Goal: Task Accomplishment & Management: Use online tool/utility

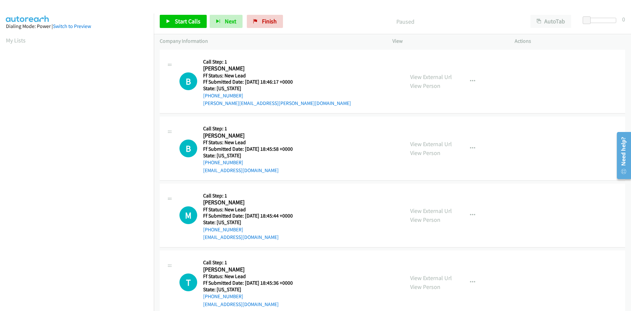
click at [334, 16] on div "Paused" at bounding box center [405, 21] width 239 height 13
click at [176, 22] on span "Start Calls" at bounding box center [188, 21] width 26 height 8
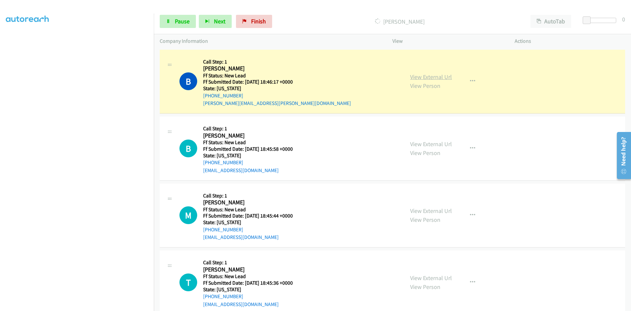
click at [447, 76] on link "View External Url" at bounding box center [431, 77] width 42 height 8
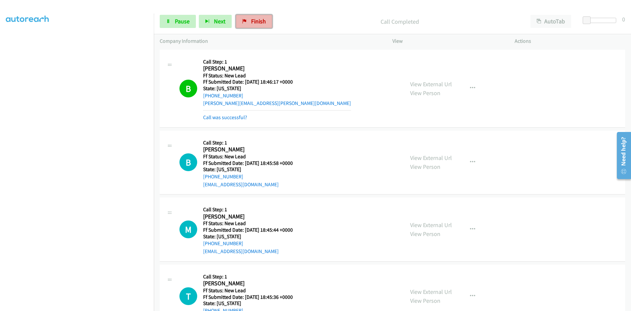
click at [256, 18] on span "Finish" at bounding box center [258, 21] width 15 height 8
click at [344, 35] on div "Company Information" at bounding box center [270, 41] width 233 height 14
click at [248, 22] on link "Finish" at bounding box center [254, 21] width 36 height 13
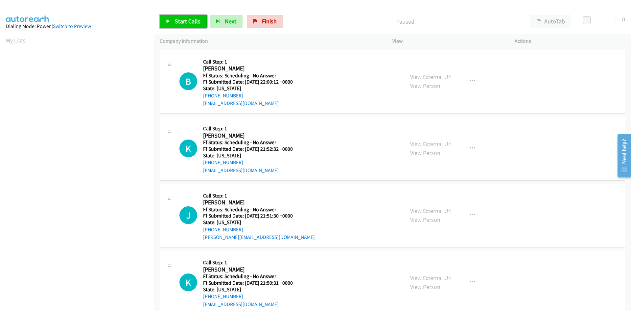
click at [192, 21] on span "Start Calls" at bounding box center [188, 21] width 26 height 8
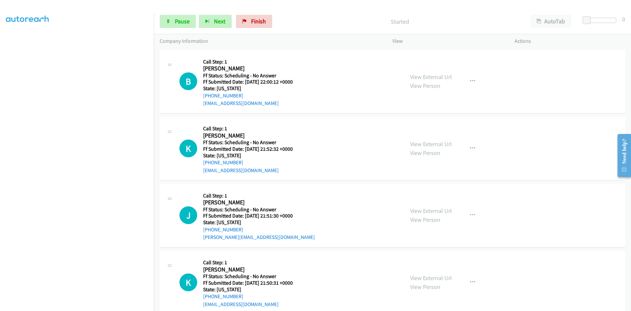
scroll to position [58, 0]
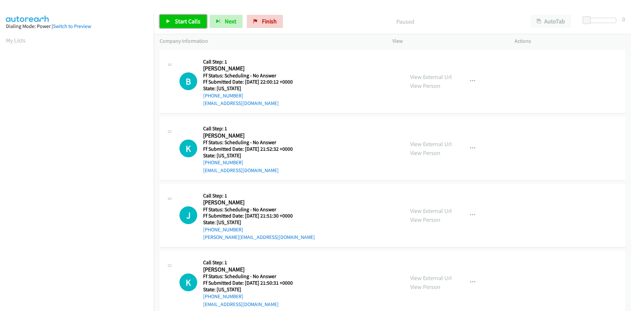
click at [181, 23] on span "Start Calls" at bounding box center [188, 21] width 26 height 8
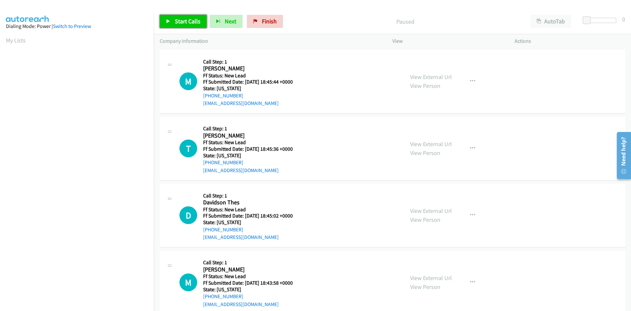
click at [192, 19] on span "Start Calls" at bounding box center [188, 21] width 26 height 8
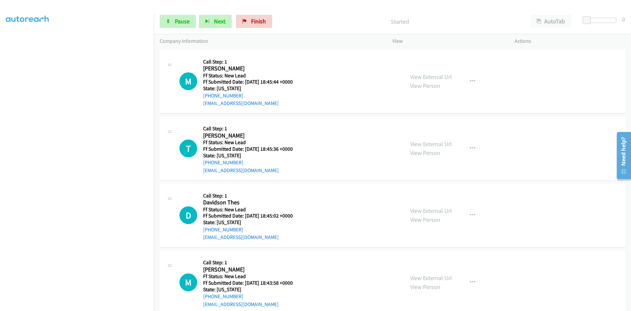
scroll to position [58, 0]
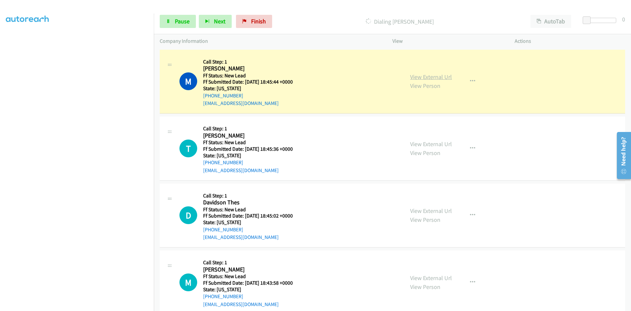
click at [446, 77] on link "View External Url" at bounding box center [431, 77] width 42 height 8
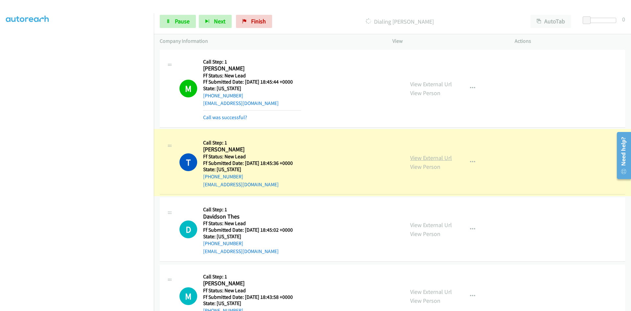
click at [435, 159] on link "View External Url" at bounding box center [431, 158] width 42 height 8
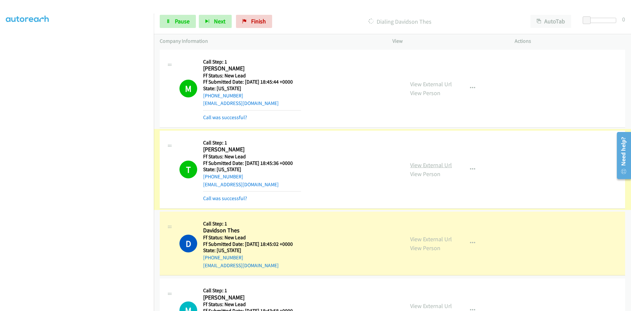
click at [432, 163] on link "View External Url" at bounding box center [431, 165] width 42 height 8
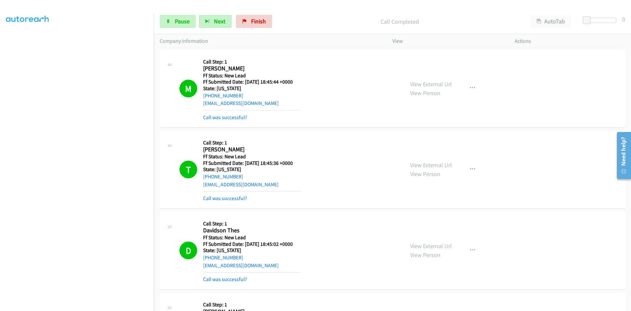
click at [434, 238] on div "View External Url View Person View External Url Email Schedule/Manage Callback …" at bounding box center [469, 250] width 128 height 66
click at [433, 245] on link "View External Url" at bounding box center [431, 246] width 42 height 8
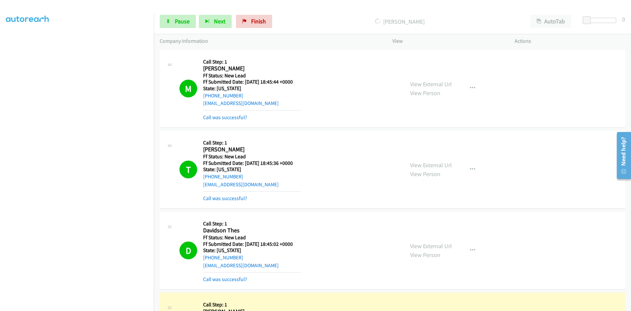
scroll to position [132, 0]
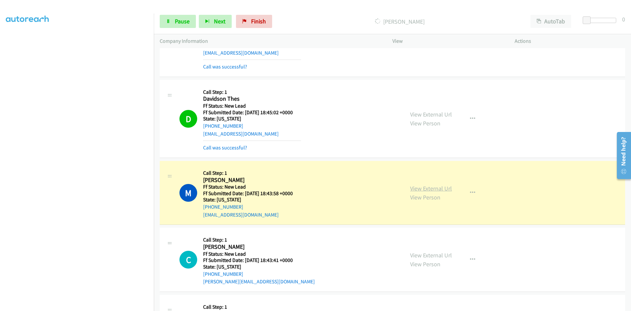
click at [437, 188] on link "View External Url" at bounding box center [431, 189] width 42 height 8
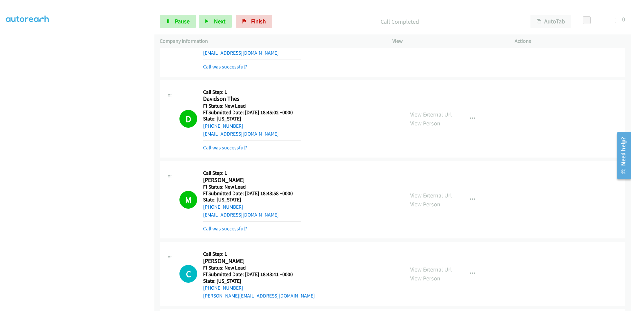
click at [219, 149] on link "Call was successful?" at bounding box center [225, 147] width 44 height 6
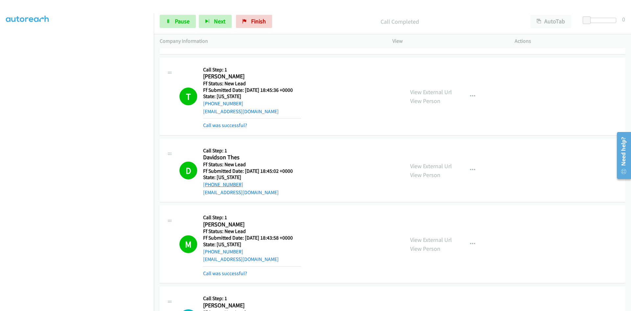
scroll to position [66, 0]
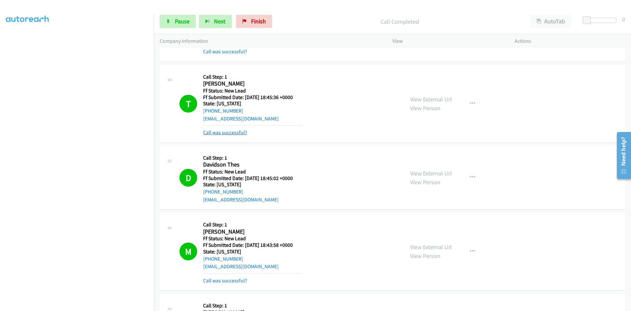
click at [236, 131] on link "Call was successful?" at bounding box center [225, 132] width 44 height 6
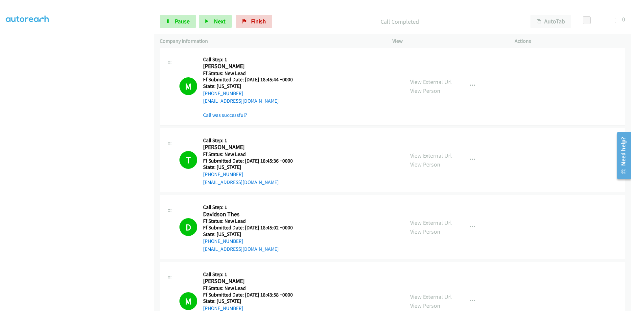
scroll to position [0, 0]
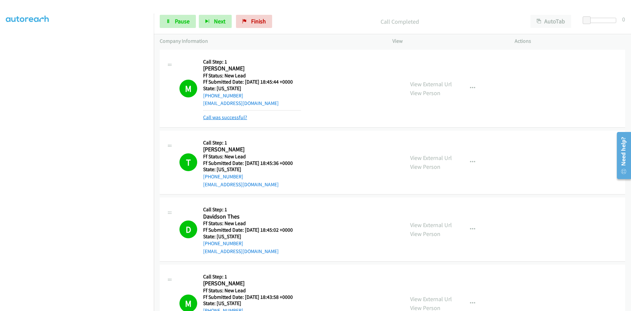
click at [232, 116] on link "Call was successful?" at bounding box center [225, 117] width 44 height 6
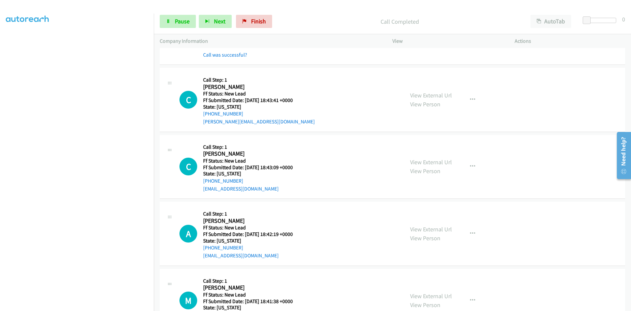
scroll to position [262, 0]
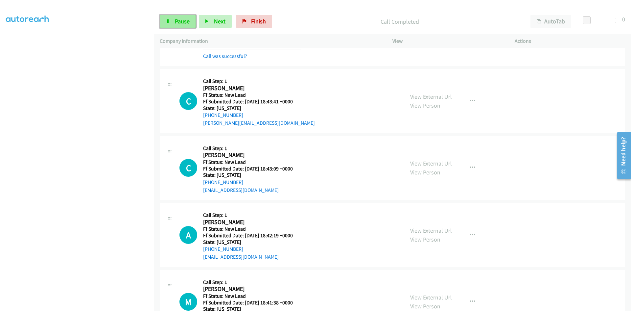
click at [180, 18] on span "Pause" at bounding box center [182, 21] width 15 height 8
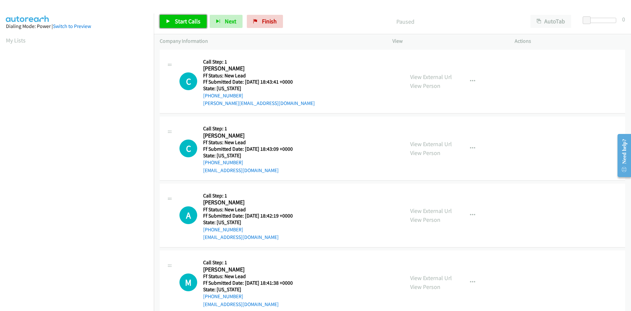
click at [190, 19] on span "Start Calls" at bounding box center [188, 21] width 26 height 8
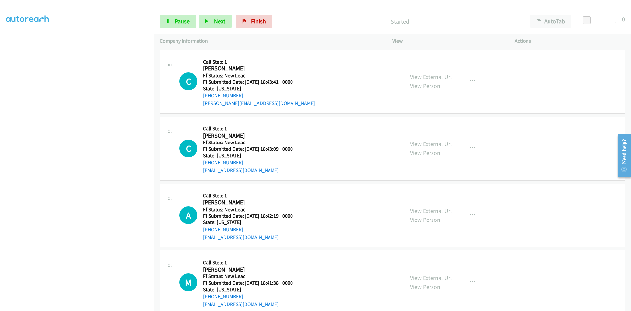
scroll to position [58, 0]
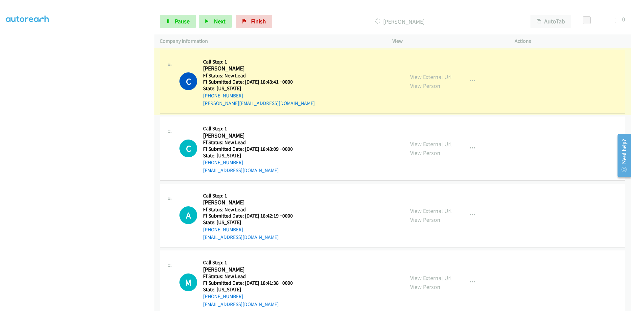
click at [440, 75] on link "View External Url" at bounding box center [431, 77] width 42 height 8
click at [186, 22] on span "Pause" at bounding box center [182, 21] width 15 height 8
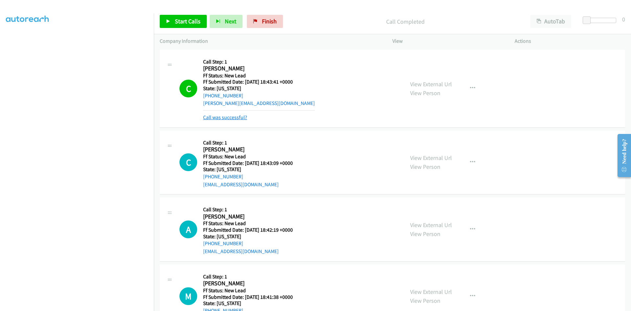
click at [239, 116] on link "Call was successful?" at bounding box center [225, 117] width 44 height 6
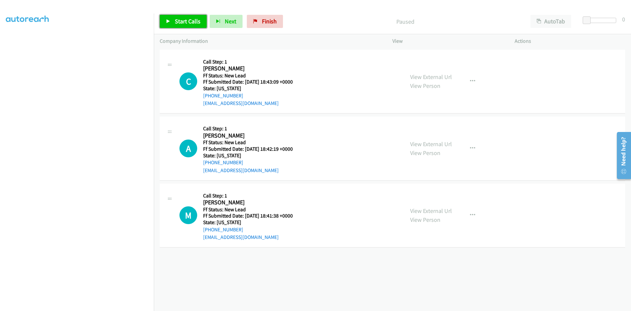
scroll to position [58, 0]
click at [320, 8] on div at bounding box center [313, 12] width 626 height 25
click at [196, 22] on span "Start Calls" at bounding box center [188, 21] width 26 height 8
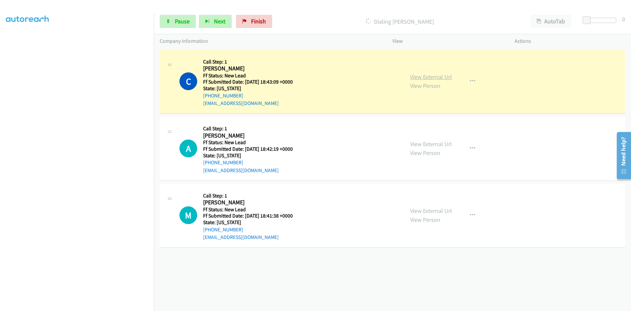
click at [439, 76] on link "View External Url" at bounding box center [431, 77] width 42 height 8
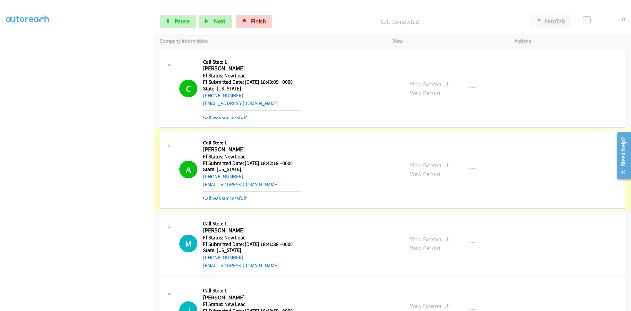
click at [443, 166] on link "View External Url" at bounding box center [431, 165] width 42 height 8
click at [213, 199] on link "Call was successful?" at bounding box center [225, 198] width 44 height 6
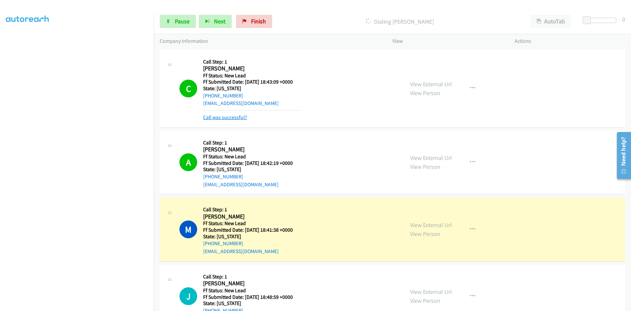
click at [230, 115] on link "Call was successful?" at bounding box center [225, 117] width 44 height 6
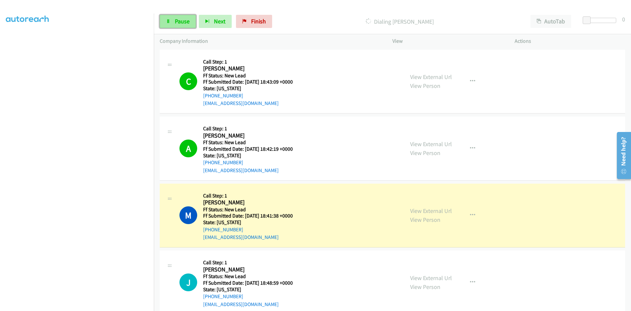
click at [186, 23] on span "Pause" at bounding box center [182, 21] width 15 height 8
click at [436, 211] on link "View External Url" at bounding box center [431, 211] width 42 height 8
click at [182, 25] on span "Start Calls" at bounding box center [188, 21] width 26 height 8
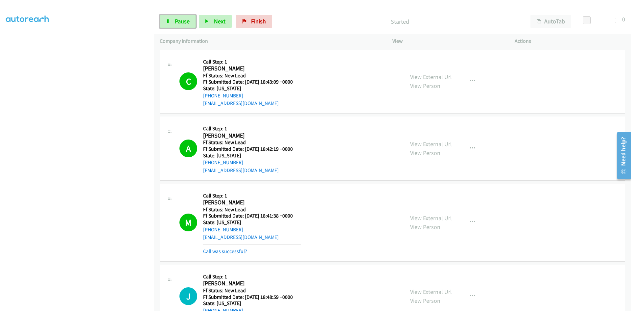
click at [182, 25] on span "Pause" at bounding box center [182, 21] width 15 height 8
click at [238, 249] on link "Call was successful?" at bounding box center [225, 251] width 44 height 6
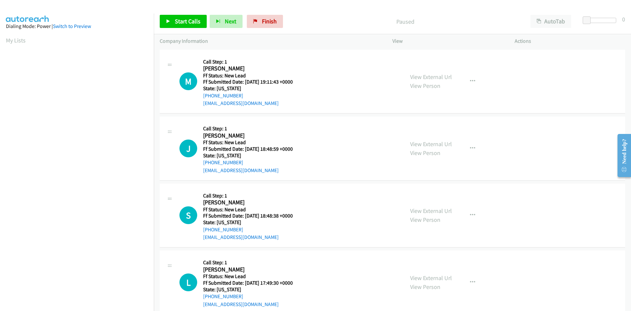
scroll to position [58, 0]
click at [176, 20] on span "Start Calls" at bounding box center [188, 21] width 26 height 8
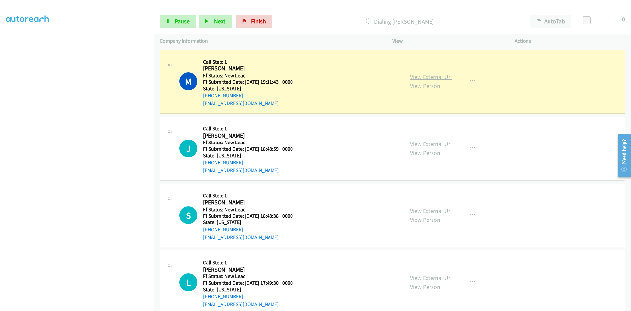
click at [427, 74] on div "View External Url View Person View External Url Email Schedule/Manage Callback …" at bounding box center [469, 82] width 128 height 52
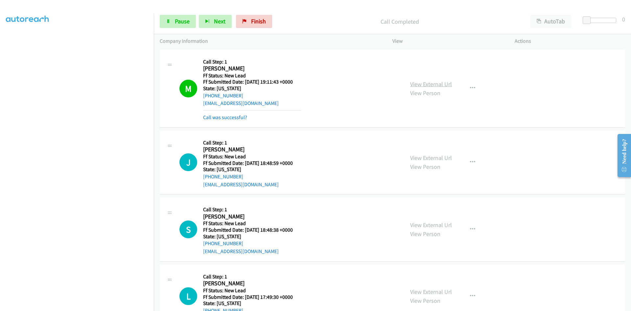
click at [430, 83] on link "View External Url" at bounding box center [431, 84] width 42 height 8
click at [236, 116] on link "Call was successful?" at bounding box center [225, 117] width 44 height 6
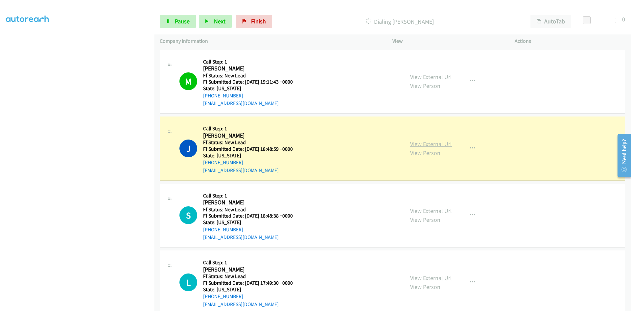
click at [432, 146] on link "View External Url" at bounding box center [431, 144] width 42 height 8
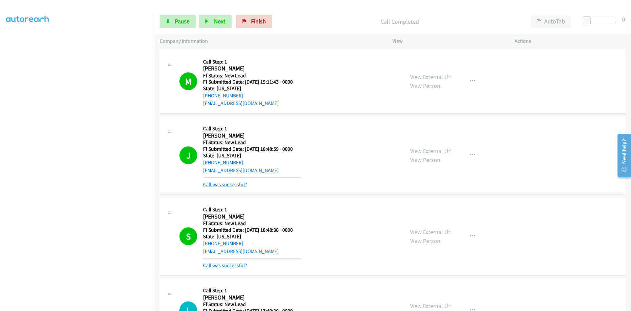
click at [213, 183] on link "Call was successful?" at bounding box center [225, 184] width 44 height 6
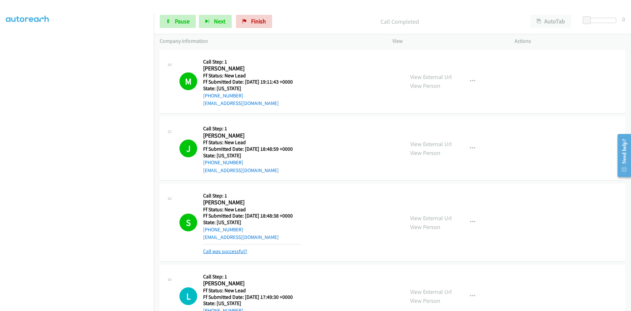
click at [212, 253] on link "Call was successful?" at bounding box center [225, 251] width 44 height 6
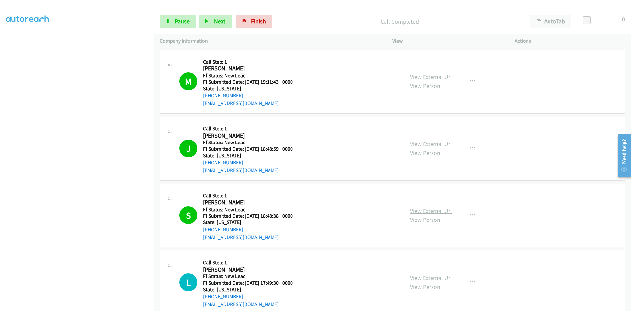
click at [448, 210] on link "View External Url" at bounding box center [431, 211] width 42 height 8
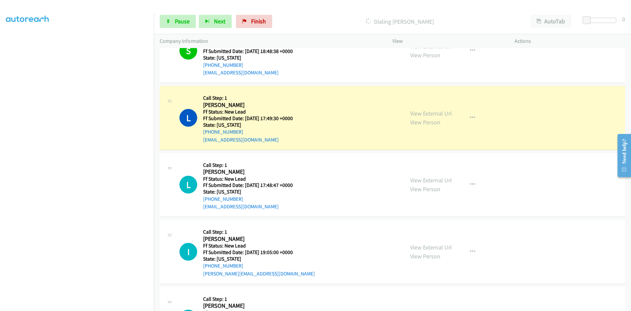
scroll to position [197, 0]
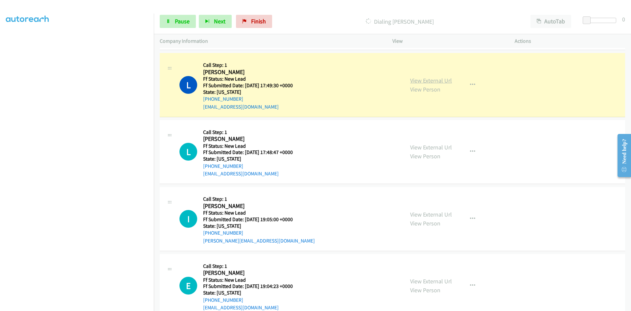
click at [422, 81] on link "View External Url" at bounding box center [431, 81] width 42 height 8
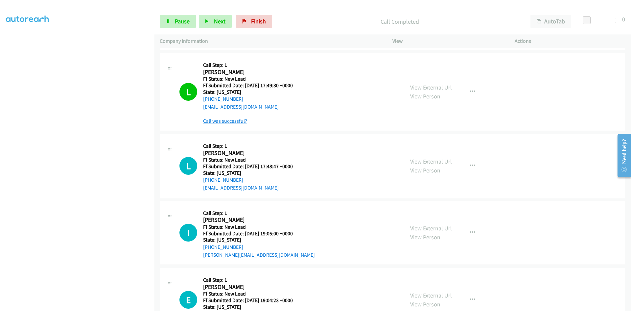
click at [234, 120] on link "Call was successful?" at bounding box center [225, 121] width 44 height 6
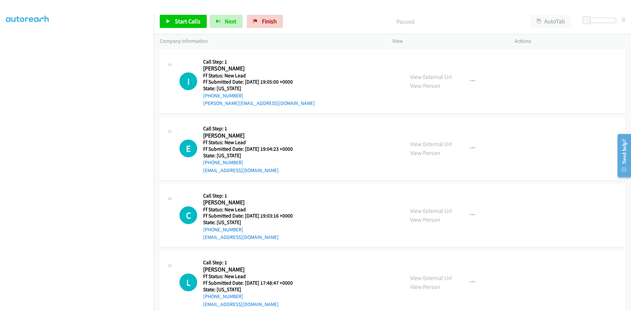
scroll to position [58, 0]
click at [183, 22] on span "Start Calls" at bounding box center [188, 21] width 26 height 8
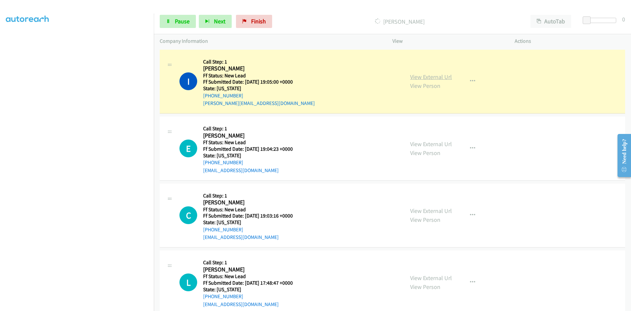
click at [433, 77] on link "View External Url" at bounding box center [431, 77] width 42 height 8
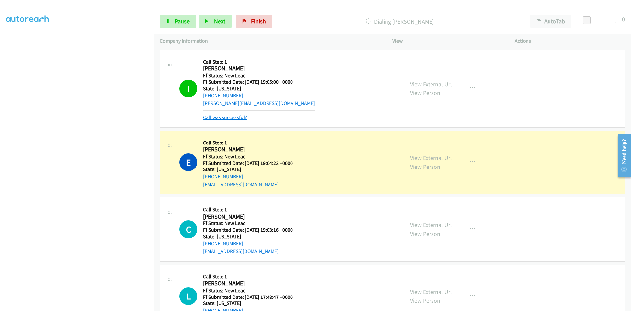
click at [234, 118] on link "Call was successful?" at bounding box center [225, 117] width 44 height 6
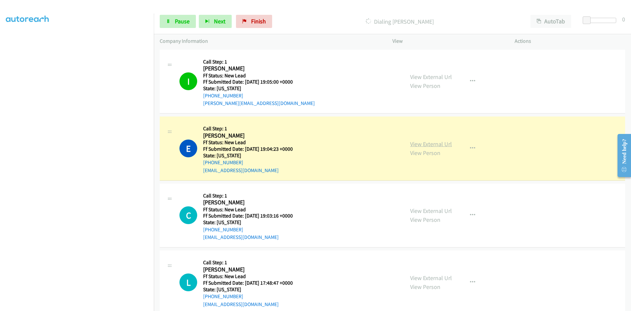
click at [438, 144] on link "View External Url" at bounding box center [431, 144] width 42 height 8
click at [183, 22] on span "Pause" at bounding box center [182, 21] width 15 height 8
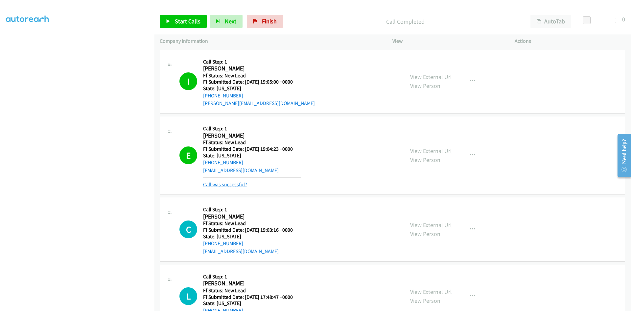
click at [241, 185] on link "Call was successful?" at bounding box center [225, 184] width 44 height 6
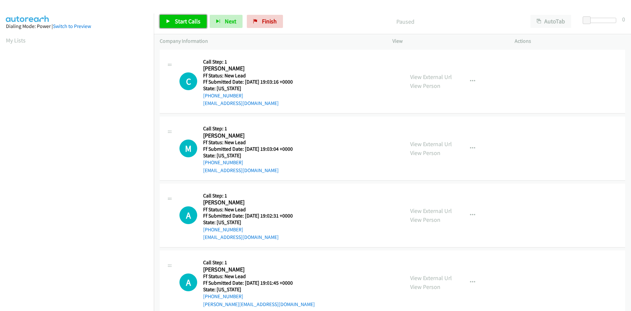
click at [178, 19] on span "Start Calls" at bounding box center [188, 21] width 26 height 8
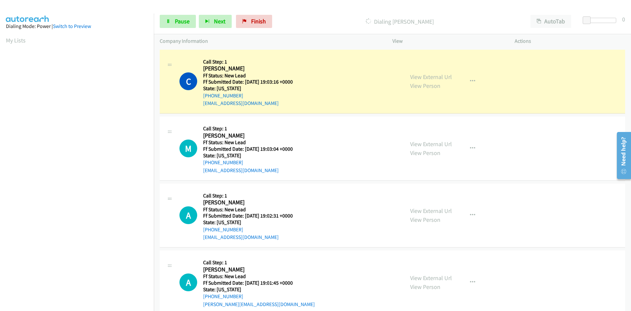
click at [307, 20] on p "Dialing [PERSON_NAME]" at bounding box center [400, 21] width 238 height 9
click at [444, 77] on link "View External Url" at bounding box center [431, 77] width 42 height 8
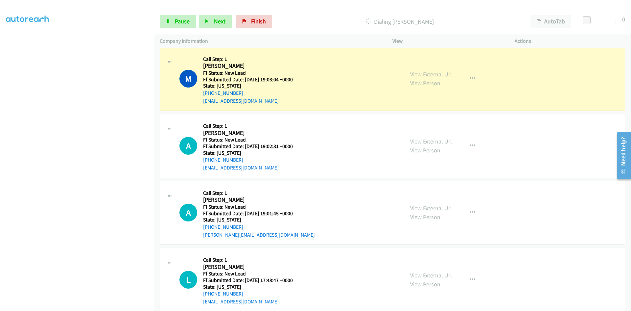
scroll to position [94, 0]
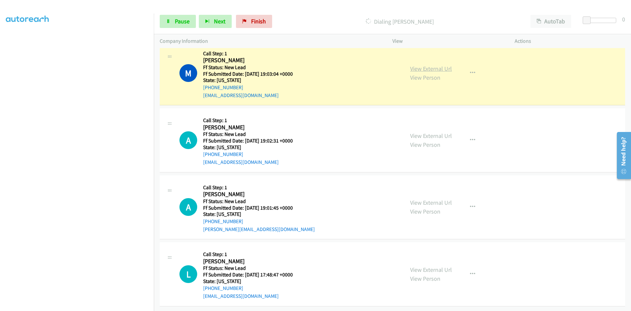
click at [433, 65] on link "View External Url" at bounding box center [431, 69] width 42 height 8
click at [183, 22] on span "Pause" at bounding box center [182, 21] width 15 height 8
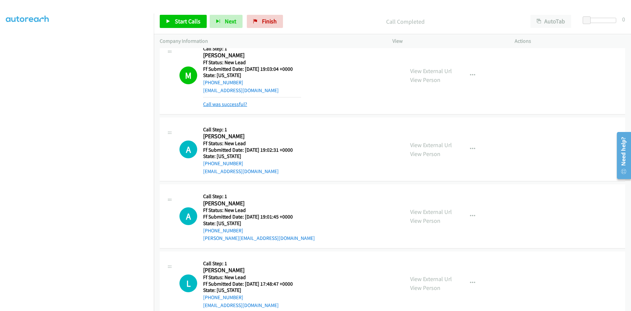
click at [217, 105] on link "Call was successful?" at bounding box center [225, 104] width 44 height 6
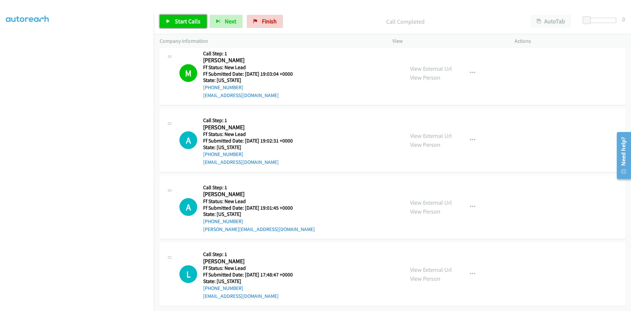
click at [181, 16] on link "Start Calls" at bounding box center [183, 21] width 47 height 13
click at [334, 24] on p "Started" at bounding box center [400, 21] width 238 height 9
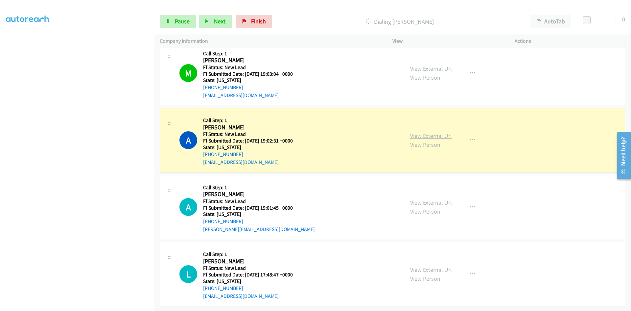
click at [443, 132] on link "View External Url" at bounding box center [431, 136] width 42 height 8
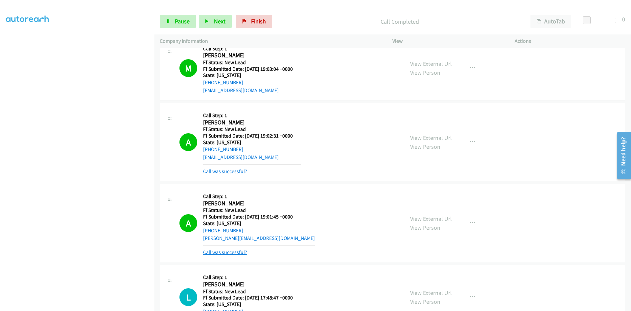
click at [243, 251] on link "Call was successful?" at bounding box center [225, 252] width 44 height 6
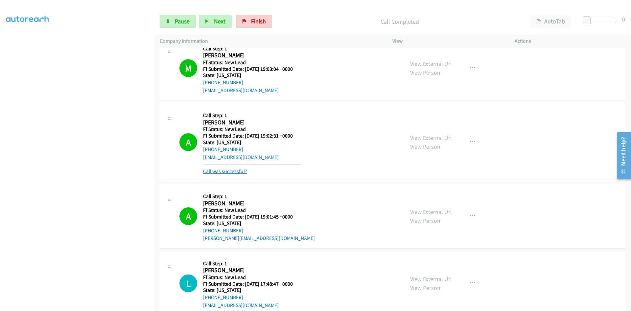
click at [240, 169] on link "Call was successful?" at bounding box center [225, 171] width 44 height 6
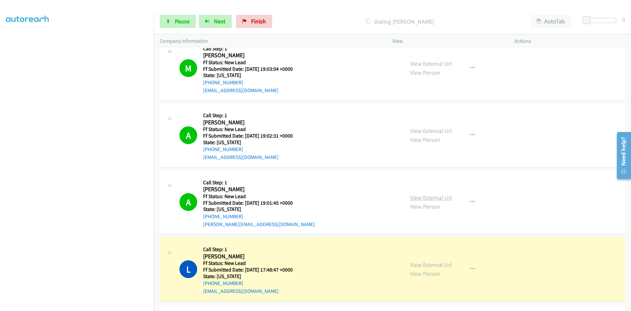
click at [439, 198] on link "View External Url" at bounding box center [431, 198] width 42 height 8
click at [446, 266] on link "View External Url" at bounding box center [431, 265] width 42 height 8
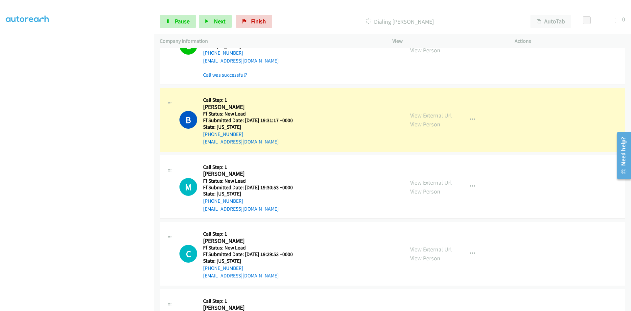
scroll to position [291, 0]
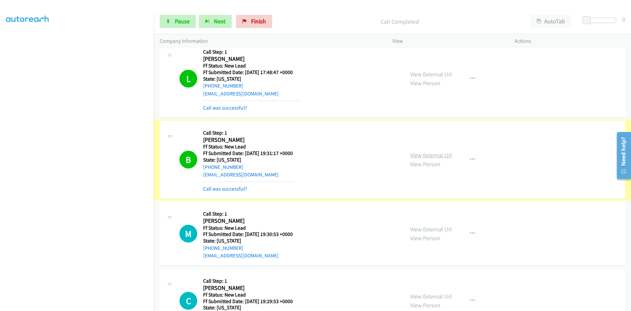
click at [443, 156] on link "View External Url" at bounding box center [431, 155] width 42 height 8
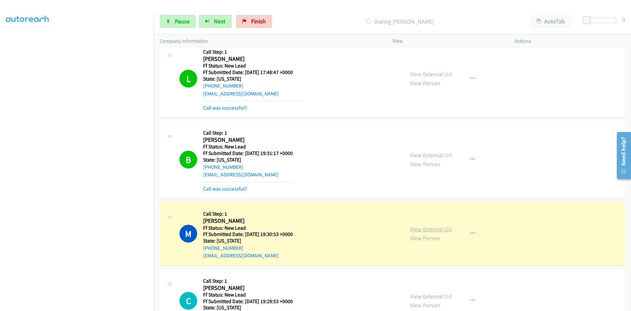
click at [436, 229] on link "View External Url" at bounding box center [431, 229] width 42 height 8
click at [173, 19] on link "Pause" at bounding box center [178, 21] width 36 height 13
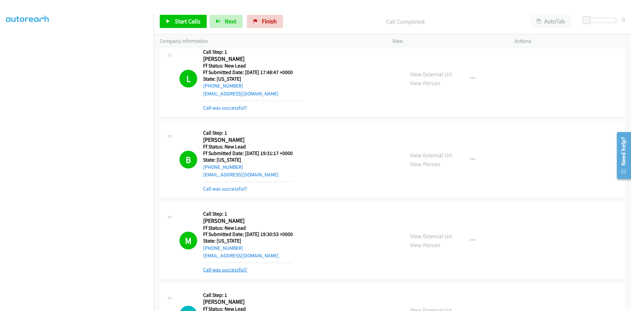
click at [240, 272] on link "Call was successful?" at bounding box center [225, 269] width 44 height 6
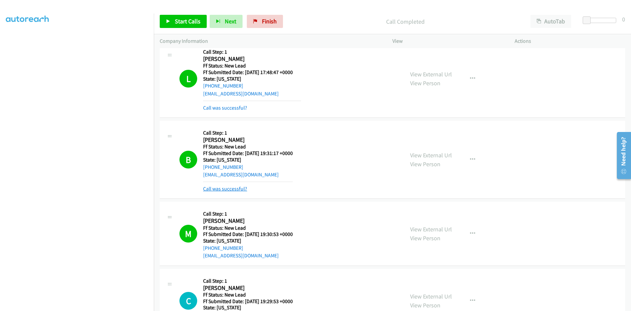
click at [238, 189] on link "Call was successful?" at bounding box center [225, 188] width 44 height 6
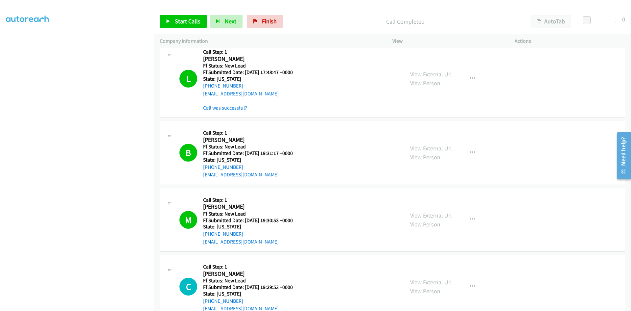
click at [236, 107] on link "Call was successful?" at bounding box center [225, 108] width 44 height 6
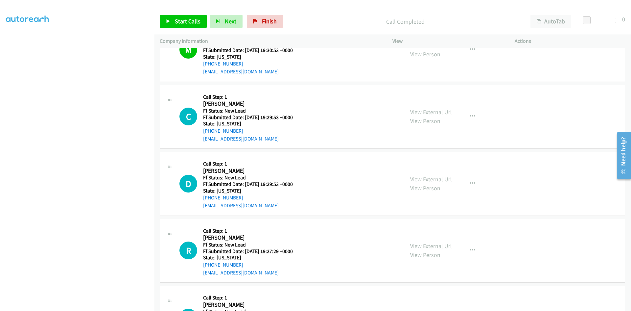
scroll to position [456, 0]
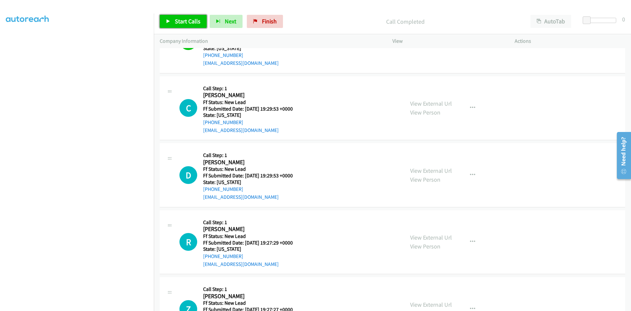
click at [190, 22] on span "Start Calls" at bounding box center [188, 21] width 26 height 8
click at [345, 20] on p "Started" at bounding box center [400, 21] width 238 height 9
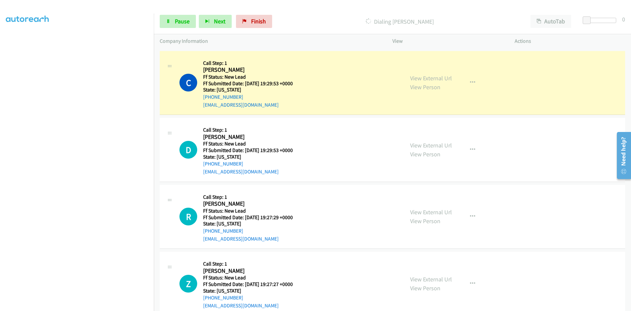
scroll to position [489, 0]
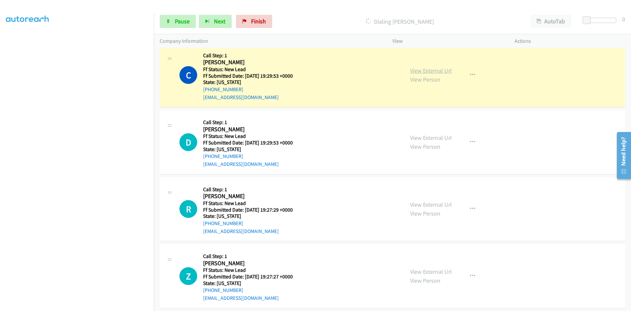
click at [441, 70] on link "View External Url" at bounding box center [431, 71] width 42 height 8
click at [189, 22] on span "Pause" at bounding box center [182, 21] width 15 height 8
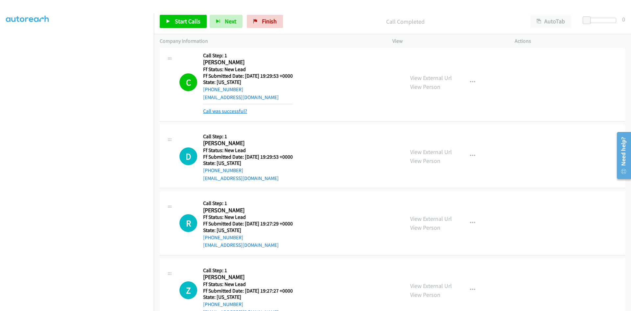
click at [229, 111] on link "Call was successful?" at bounding box center [225, 111] width 44 height 6
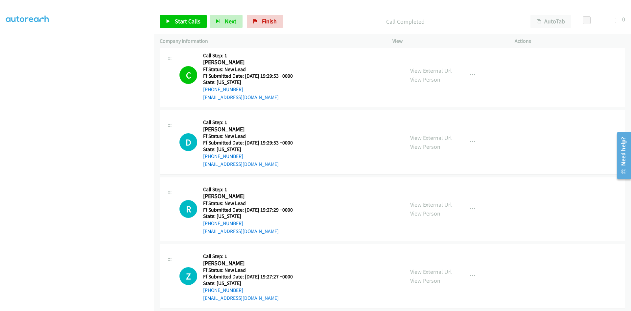
click at [180, 14] on div "Start Calls Pause Next Finish Call Completed AutoTab AutoTab 0" at bounding box center [393, 21] width 478 height 25
click at [182, 23] on span "Start Calls" at bounding box center [188, 21] width 26 height 8
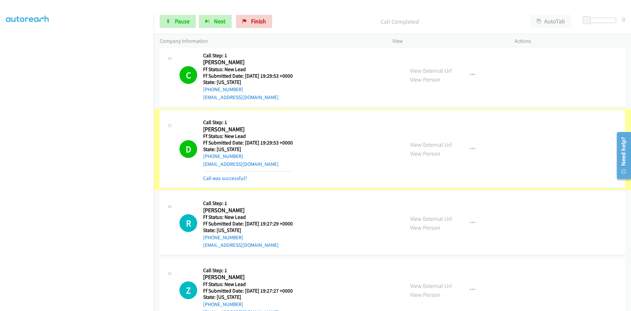
click at [431, 137] on div "View External Url View Person View External Url Email Schedule/Manage Callback …" at bounding box center [469, 149] width 128 height 66
click at [431, 145] on link "View External Url" at bounding box center [431, 145] width 42 height 8
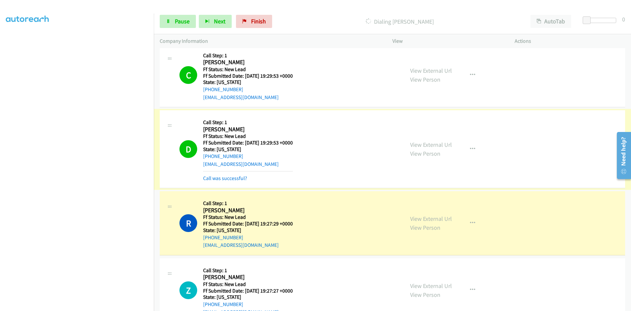
click at [229, 179] on link "Call was successful?" at bounding box center [225, 178] width 44 height 6
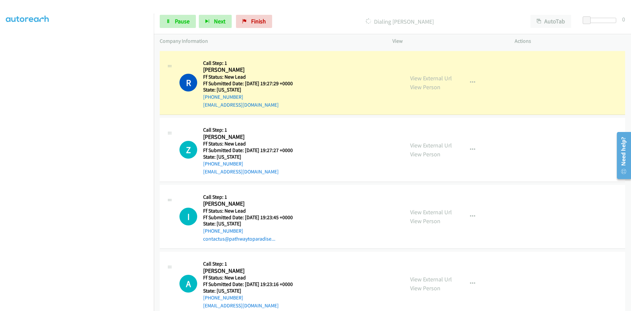
scroll to position [620, 0]
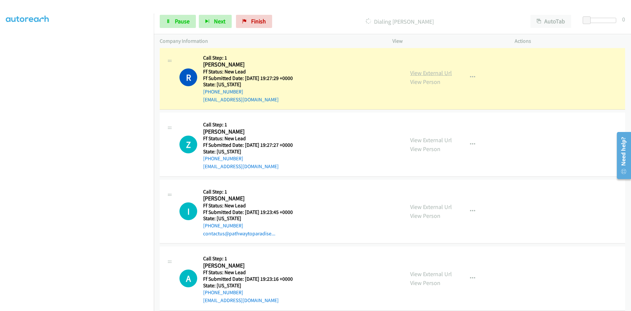
click at [428, 74] on link "View External Url" at bounding box center [431, 73] width 42 height 8
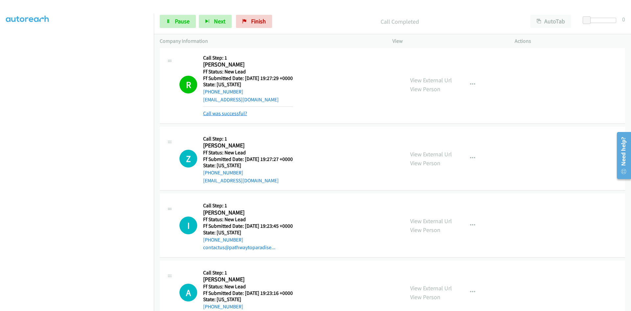
click at [238, 115] on link "Call was successful?" at bounding box center [225, 113] width 44 height 6
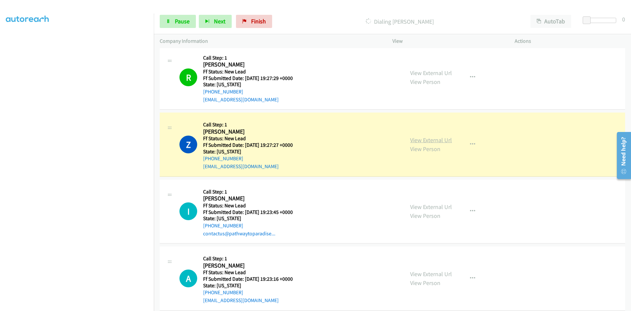
click at [430, 138] on link "View External Url" at bounding box center [431, 140] width 42 height 8
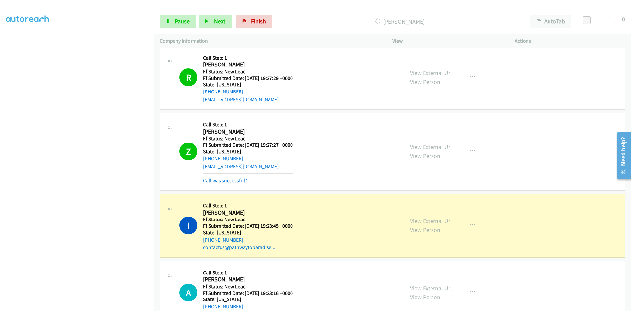
click at [237, 181] on link "Call was successful?" at bounding box center [225, 180] width 44 height 6
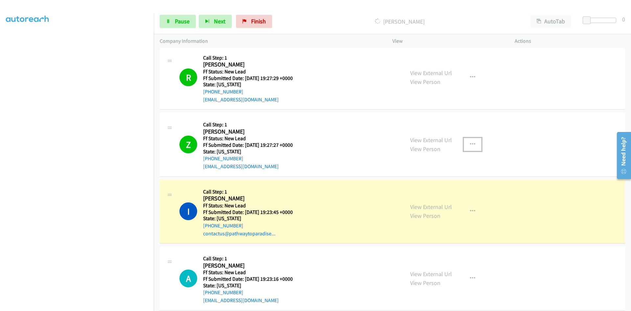
click at [471, 143] on icon "button" at bounding box center [472, 144] width 5 height 5
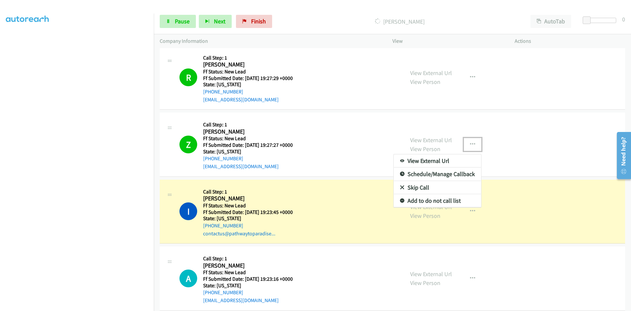
click at [419, 201] on link "Add to do not call list" at bounding box center [437, 200] width 87 height 13
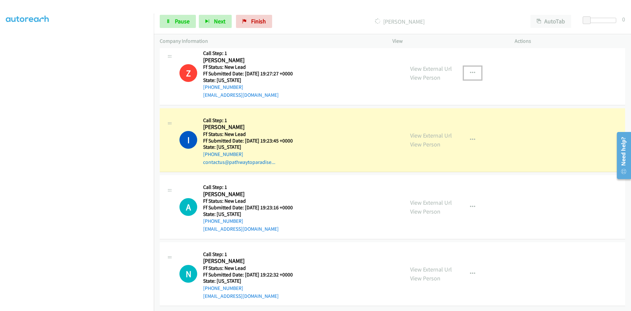
scroll to position [697, 0]
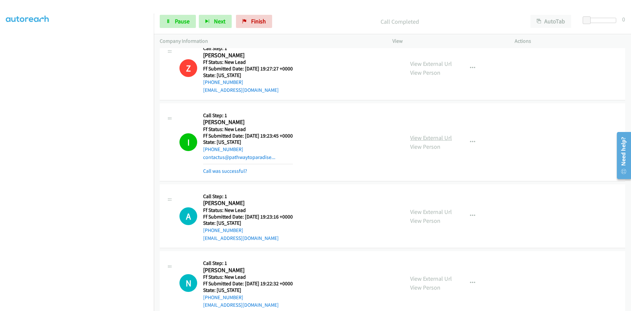
click at [445, 139] on link "View External Url" at bounding box center [431, 138] width 42 height 8
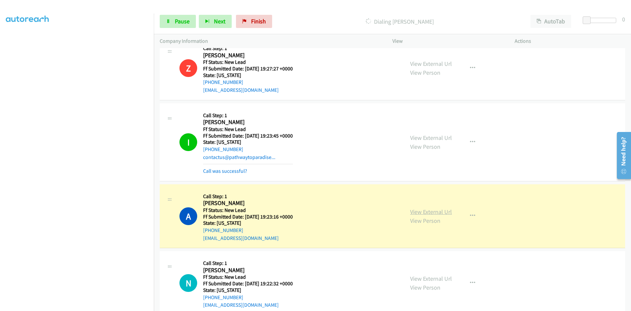
click at [438, 213] on link "View External Url" at bounding box center [431, 212] width 42 height 8
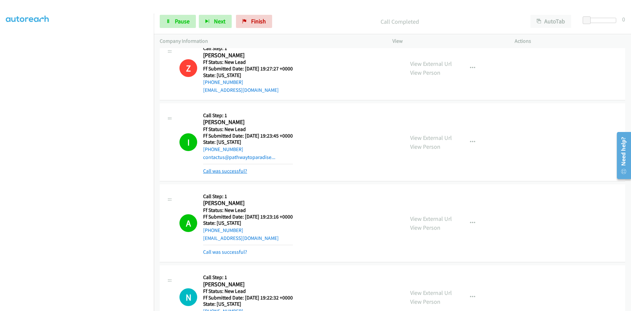
click at [229, 169] on link "Call was successful?" at bounding box center [225, 171] width 44 height 6
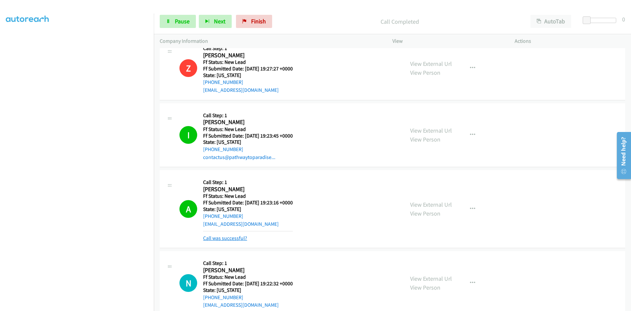
click at [220, 236] on link "Call was successful?" at bounding box center [225, 238] width 44 height 6
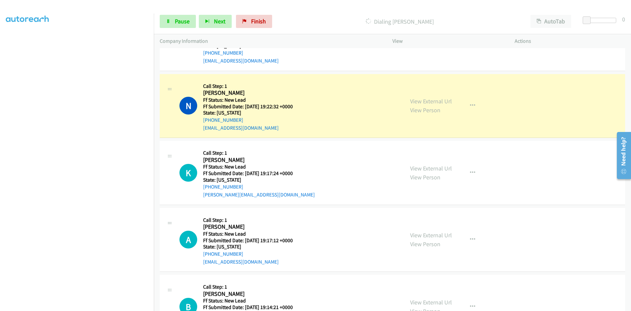
scroll to position [861, 0]
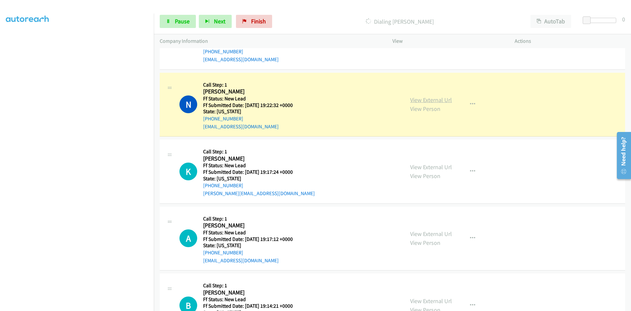
click at [422, 100] on link "View External Url" at bounding box center [431, 100] width 42 height 8
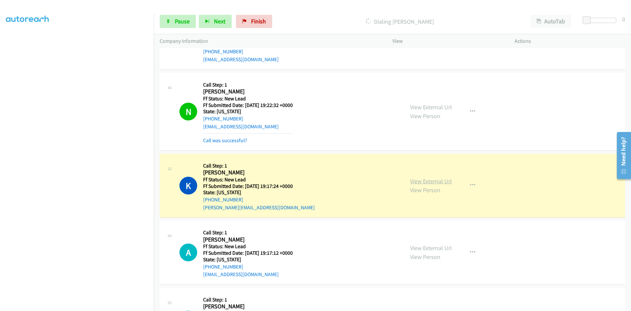
click at [438, 181] on link "View External Url" at bounding box center [431, 181] width 42 height 8
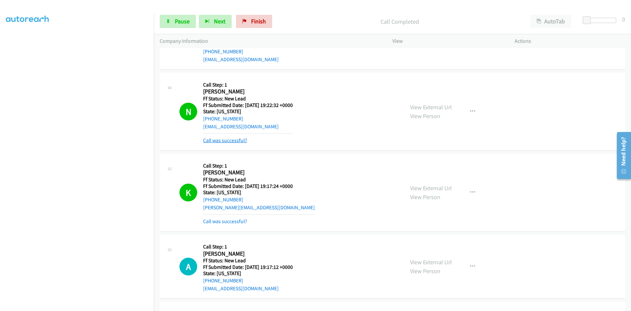
click at [234, 139] on link "Call was successful?" at bounding box center [225, 140] width 44 height 6
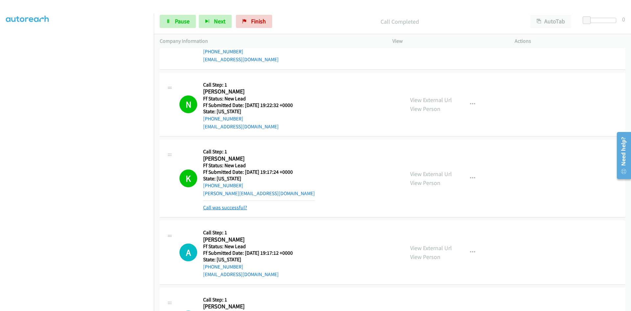
click at [229, 206] on link "Call was successful?" at bounding box center [225, 207] width 44 height 6
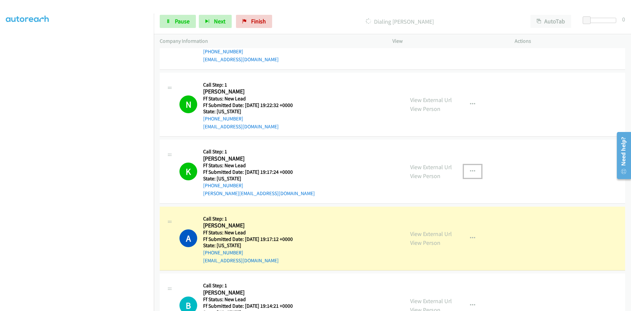
click at [472, 169] on icon "button" at bounding box center [472, 171] width 5 height 5
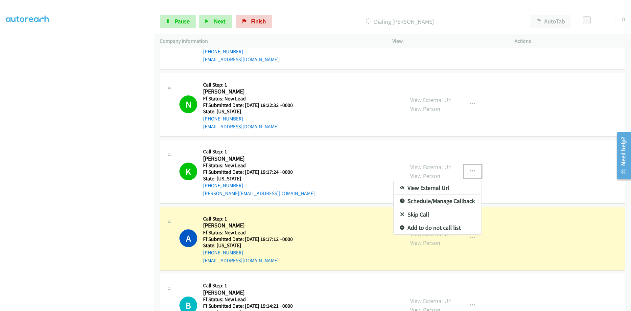
click at [421, 228] on link "Add to do not call list" at bounding box center [437, 227] width 87 height 13
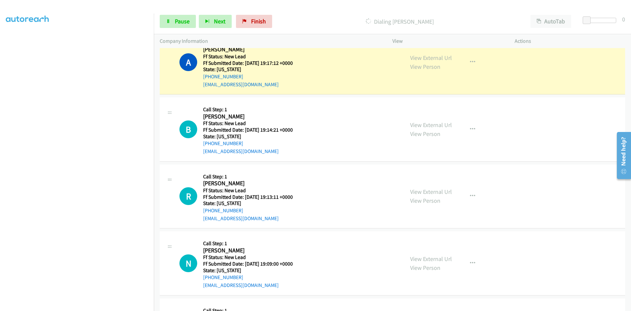
scroll to position [1025, 0]
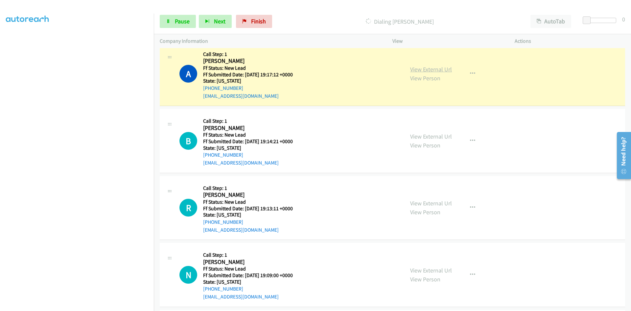
click at [439, 67] on link "View External Url" at bounding box center [431, 69] width 42 height 8
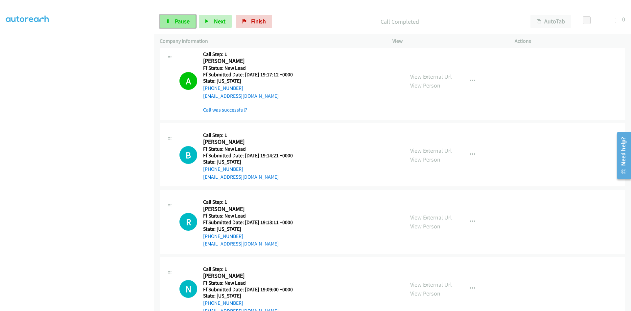
click at [188, 22] on span "Pause" at bounding box center [182, 21] width 15 height 8
click at [240, 112] on link "Call was successful?" at bounding box center [225, 110] width 44 height 6
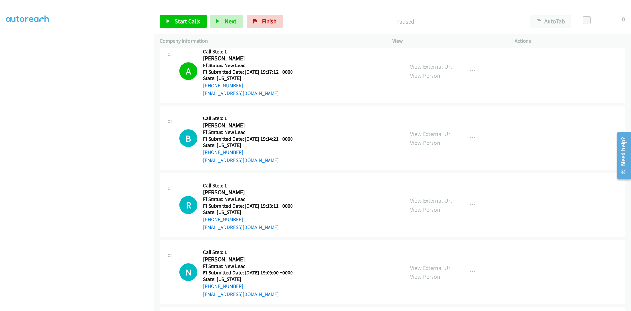
scroll to position [1065, 0]
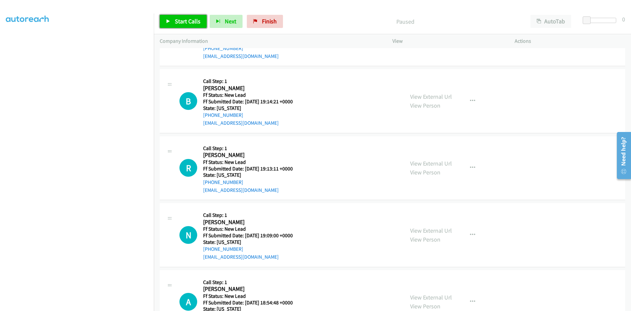
click at [187, 20] on span "Start Calls" at bounding box center [188, 21] width 26 height 8
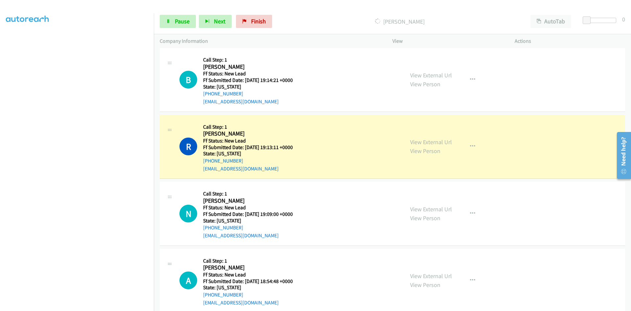
scroll to position [1098, 0]
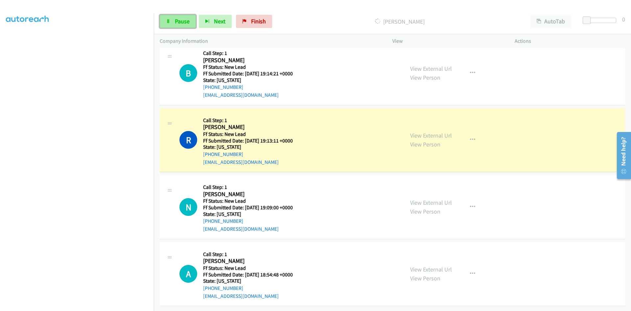
click at [180, 21] on span "Pause" at bounding box center [182, 21] width 15 height 8
click at [441, 132] on link "View External Url" at bounding box center [431, 136] width 42 height 8
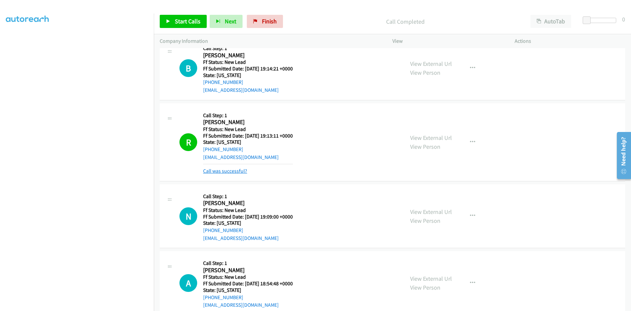
click at [228, 172] on link "Call was successful?" at bounding box center [225, 171] width 44 height 6
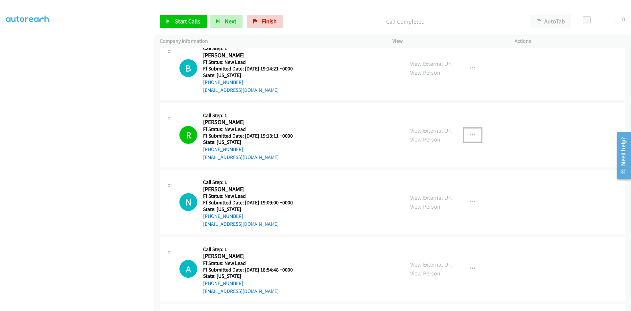
click at [471, 134] on icon "button" at bounding box center [472, 134] width 5 height 5
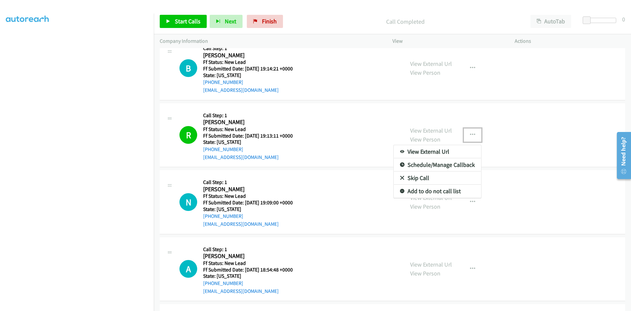
click at [434, 189] on link "Add to do not call list" at bounding box center [437, 191] width 87 height 13
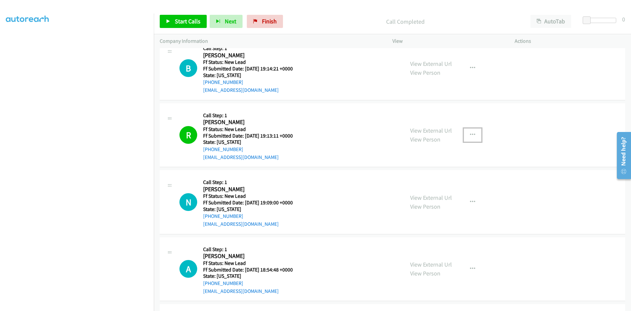
click at [470, 133] on icon "button" at bounding box center [472, 134] width 5 height 5
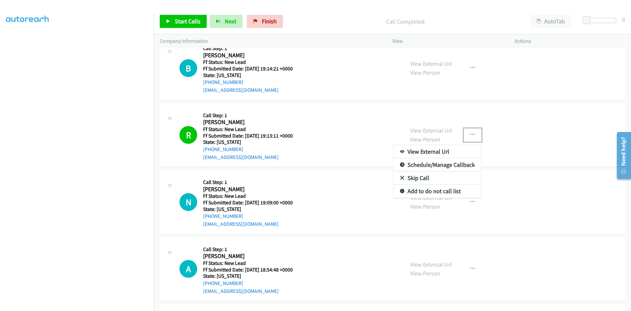
click at [411, 192] on link "Add to do not call list" at bounding box center [437, 191] width 87 height 13
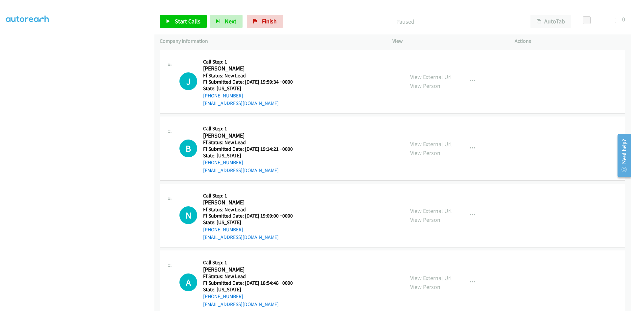
scroll to position [58, 0]
click at [330, 10] on div "Start Calls Pause Next Finish Paused AutoTab AutoTab 0" at bounding box center [393, 21] width 478 height 25
click at [190, 19] on span "Start Calls" at bounding box center [188, 21] width 26 height 8
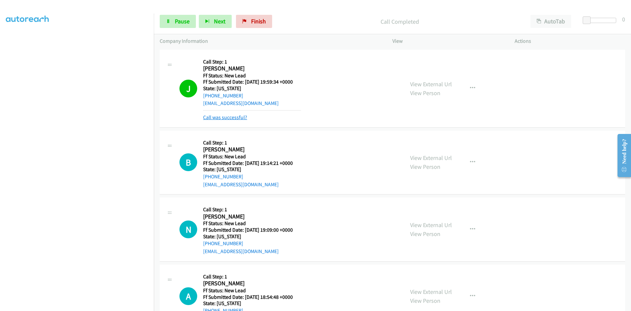
click at [238, 116] on link "Call was successful?" at bounding box center [225, 117] width 44 height 6
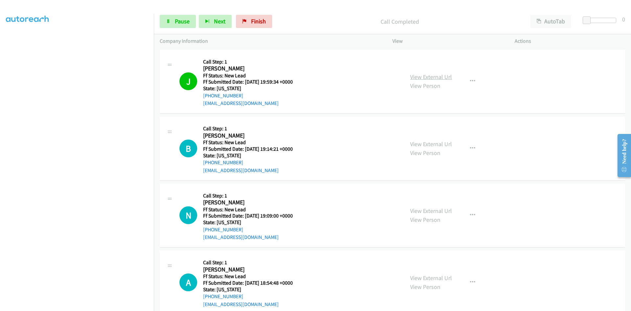
click at [435, 78] on link "View External Url" at bounding box center [431, 77] width 42 height 8
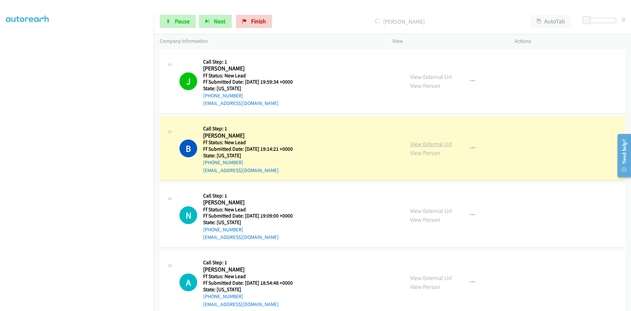
click at [430, 144] on link "View External Url" at bounding box center [431, 144] width 42 height 8
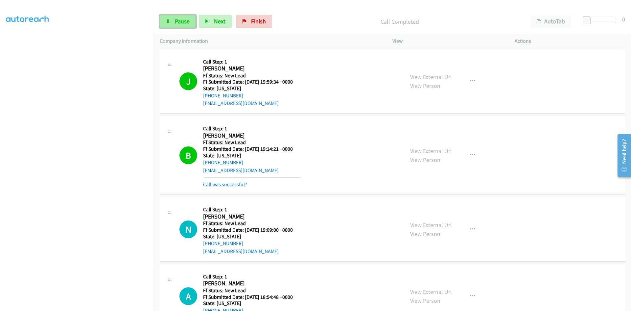
click at [181, 23] on span "Pause" at bounding box center [182, 21] width 15 height 8
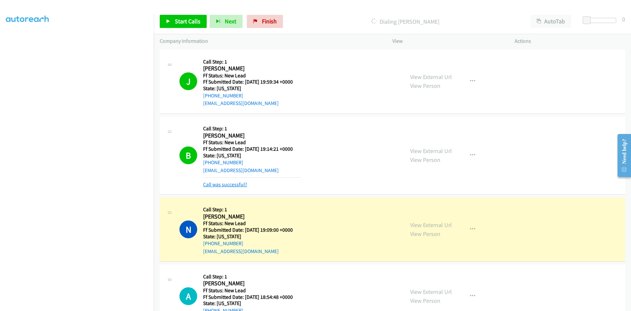
click at [237, 183] on link "Call was successful?" at bounding box center [225, 184] width 44 height 6
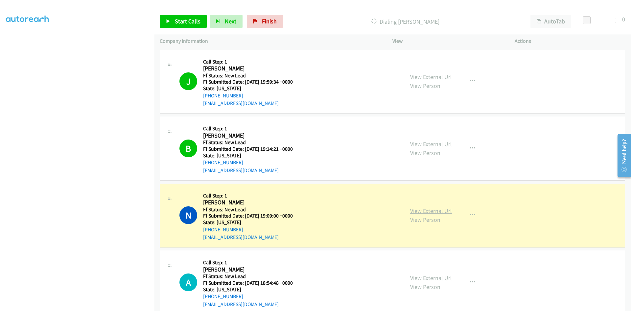
click at [427, 211] on link "View External Url" at bounding box center [431, 211] width 42 height 8
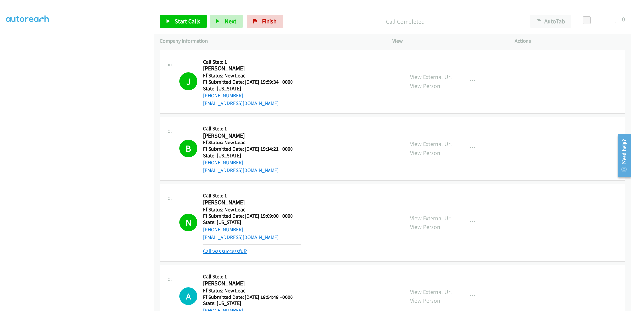
click at [230, 250] on link "Call was successful?" at bounding box center [225, 251] width 44 height 6
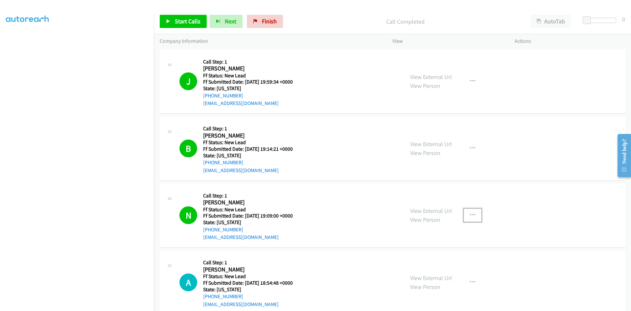
click at [474, 214] on button "button" at bounding box center [473, 215] width 18 height 13
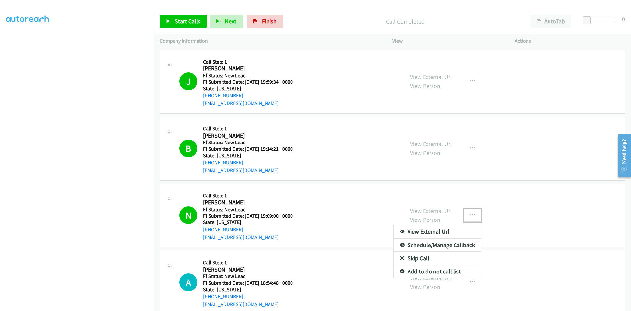
click at [423, 269] on link "Add to do not call list" at bounding box center [437, 271] width 87 height 13
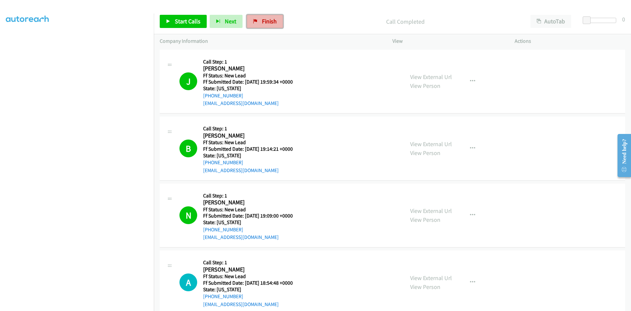
click at [267, 20] on span "Finish" at bounding box center [269, 21] width 15 height 8
